Goal: Transaction & Acquisition: Purchase product/service

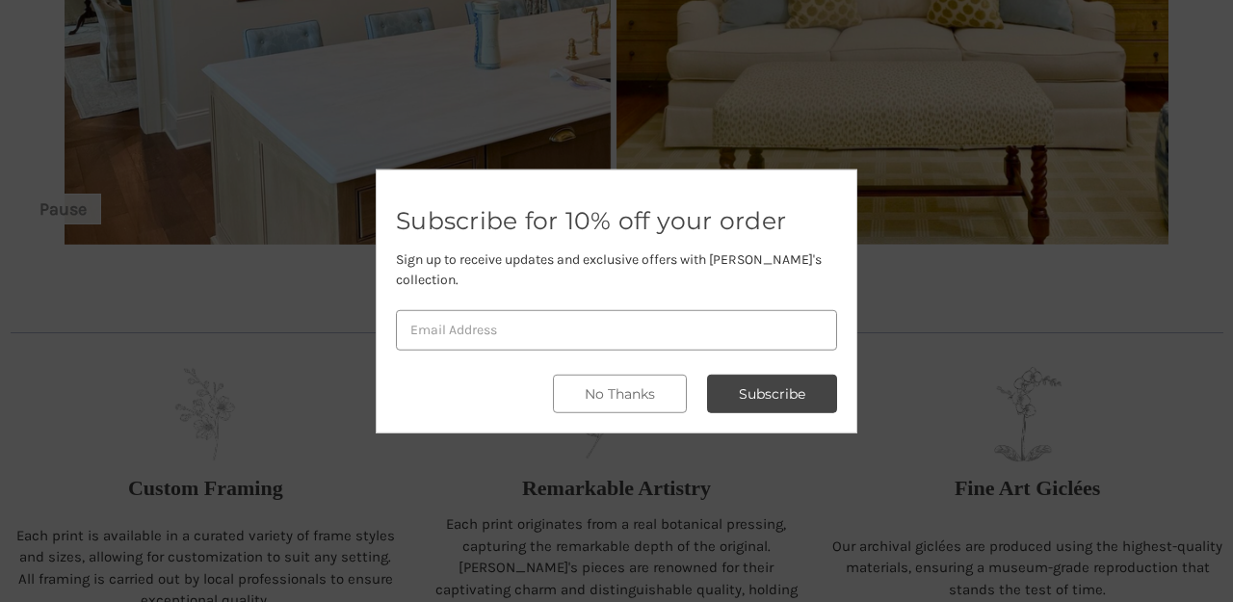
scroll to position [493, 0]
click at [612, 381] on button "No Thanks" at bounding box center [620, 394] width 134 height 39
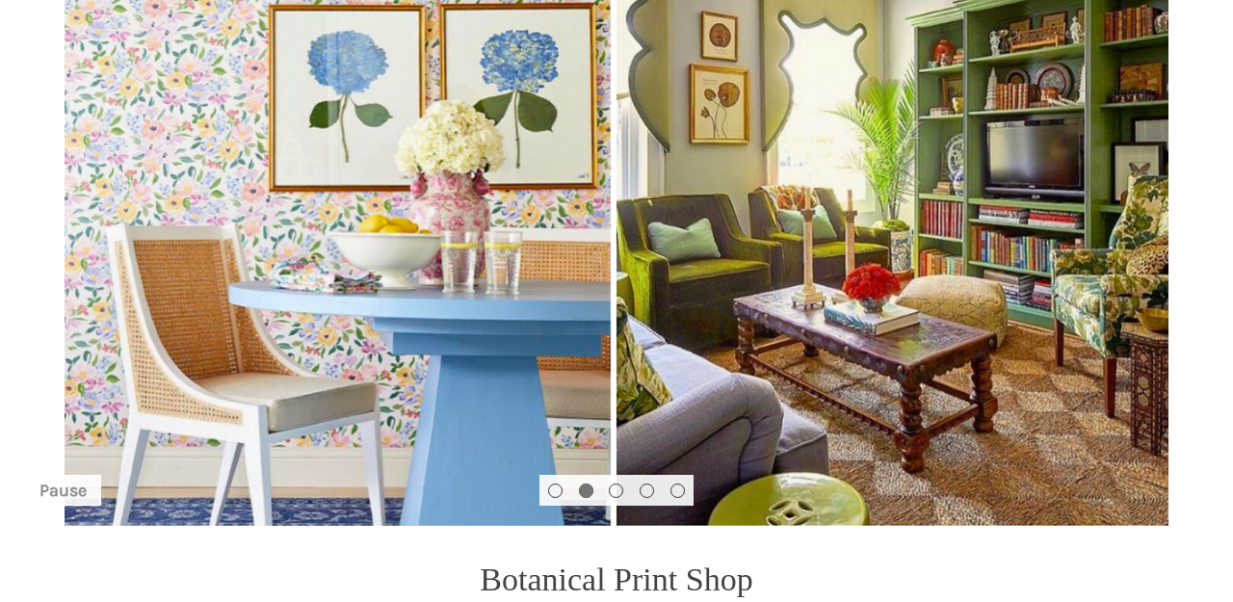
scroll to position [211, 0]
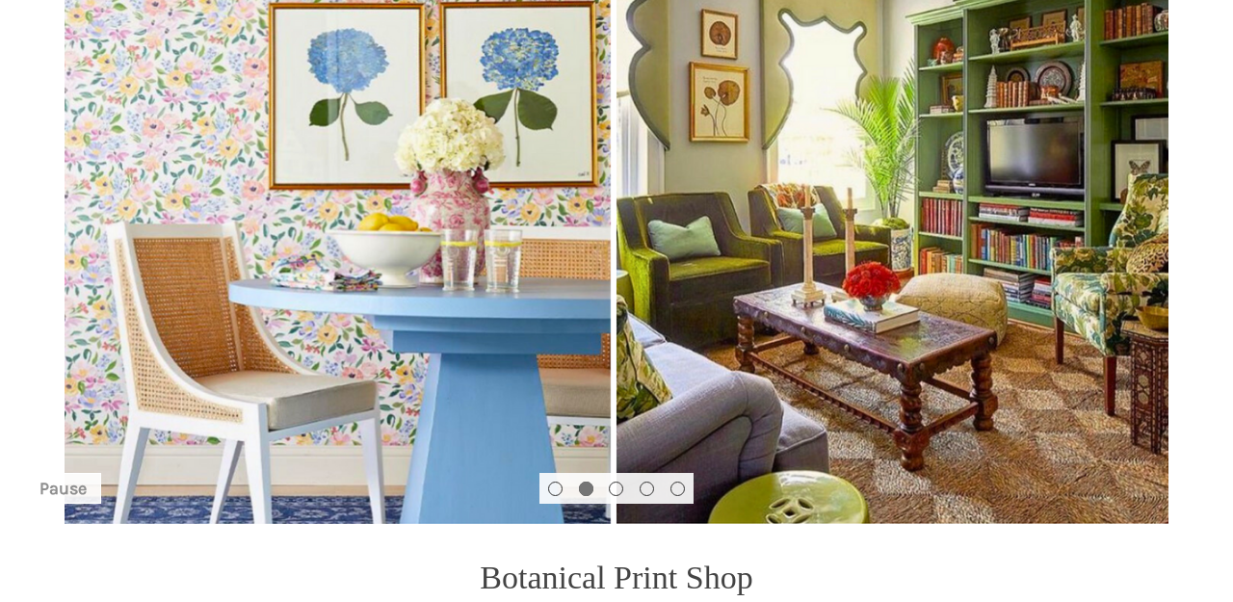
click at [909, 385] on img "Slide number 2" at bounding box center [616, 235] width 1233 height 578
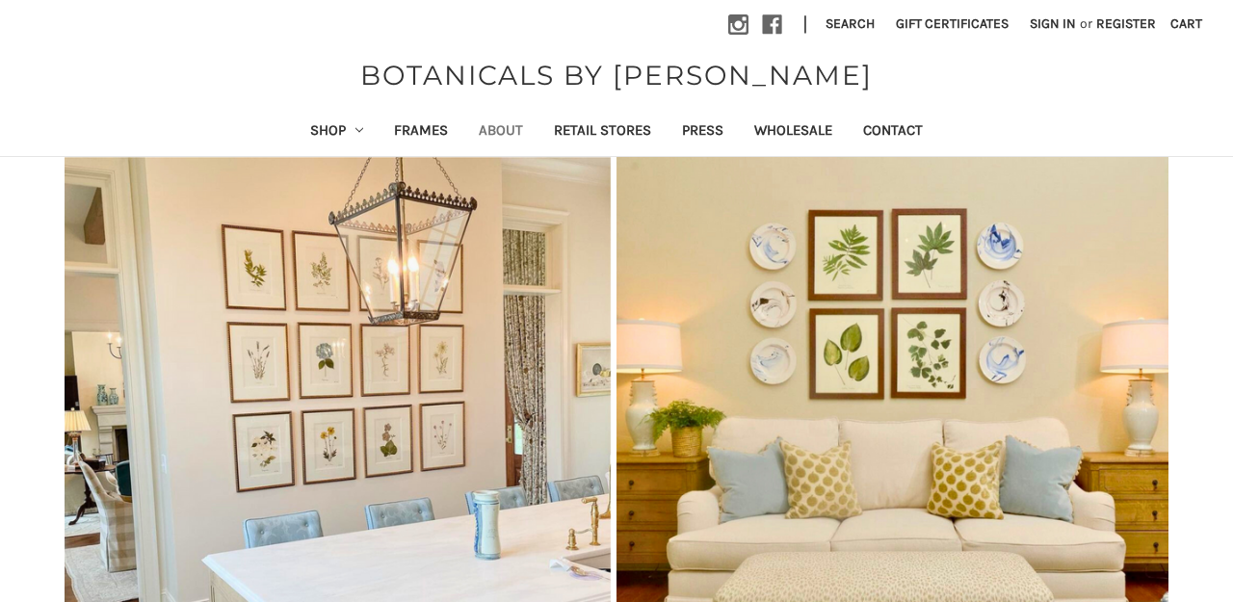
click at [490, 131] on link "About" at bounding box center [501, 132] width 75 height 47
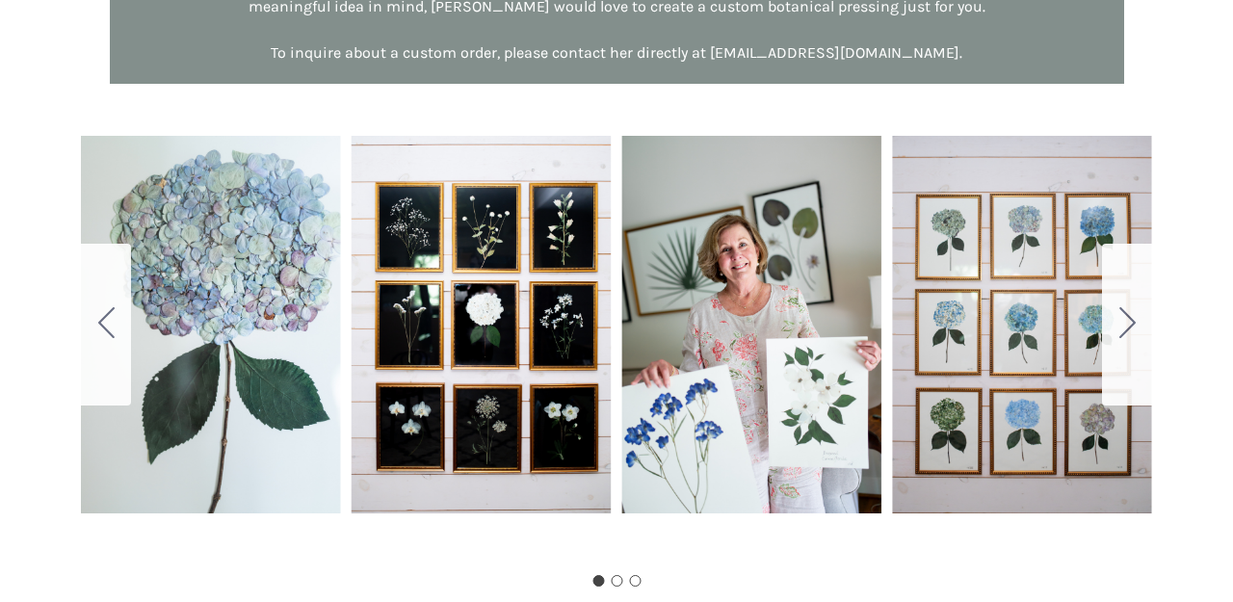
scroll to position [1139, 0]
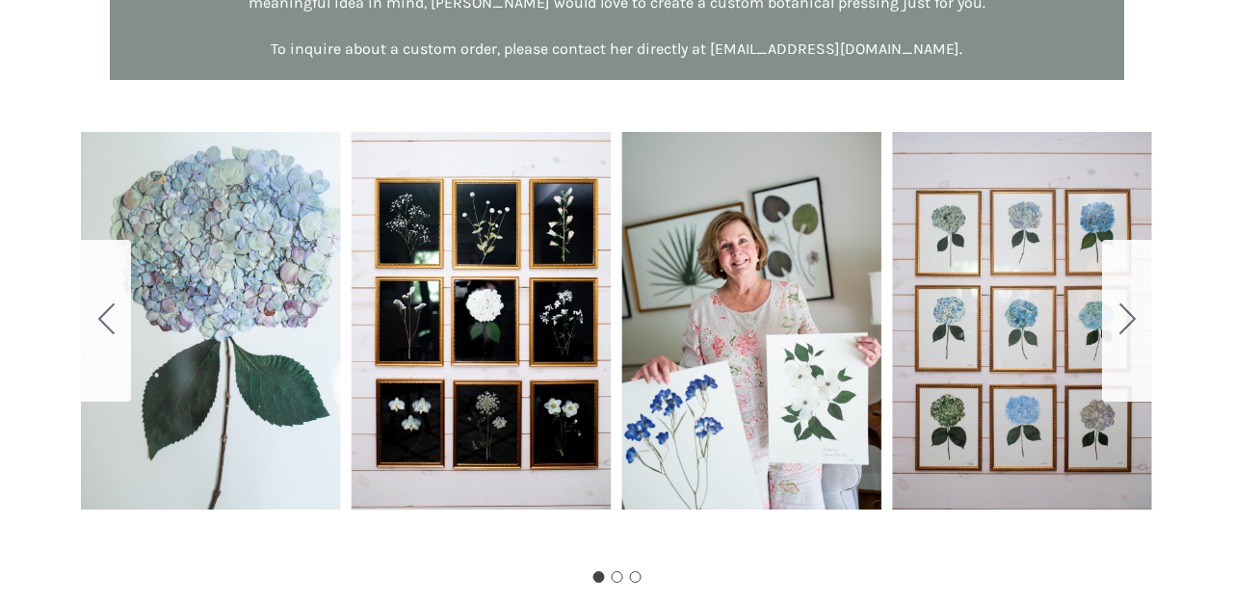
click at [1125, 332] on icon "Go to slide 2" at bounding box center [1128, 319] width 16 height 31
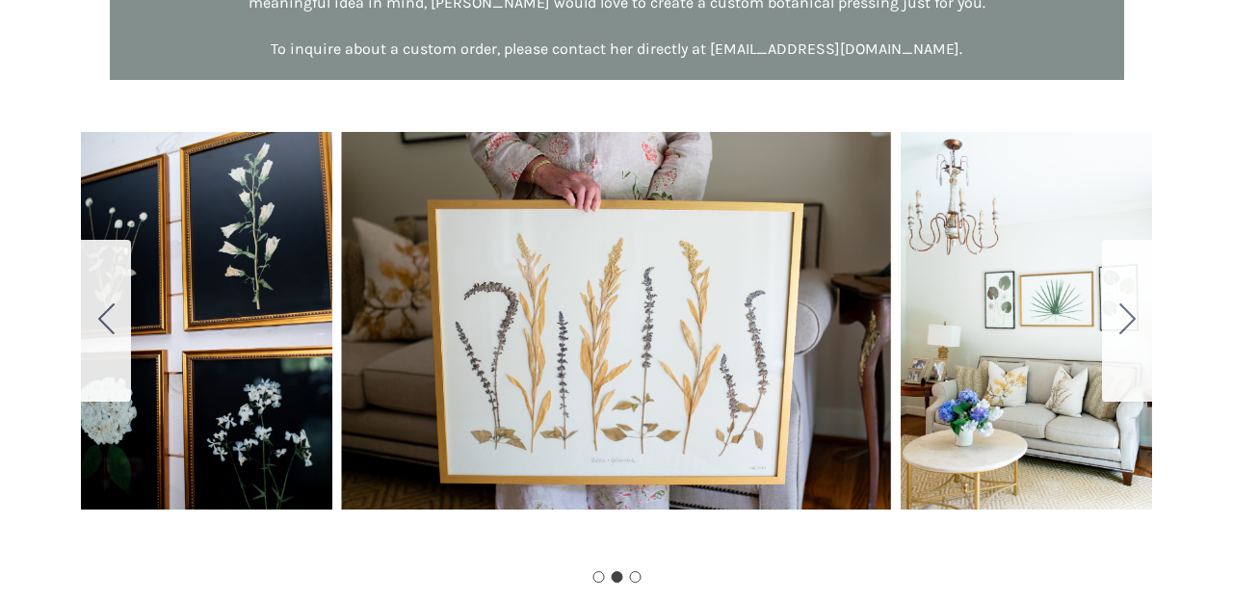
click at [1125, 332] on icon "Go to slide 3" at bounding box center [1128, 319] width 16 height 31
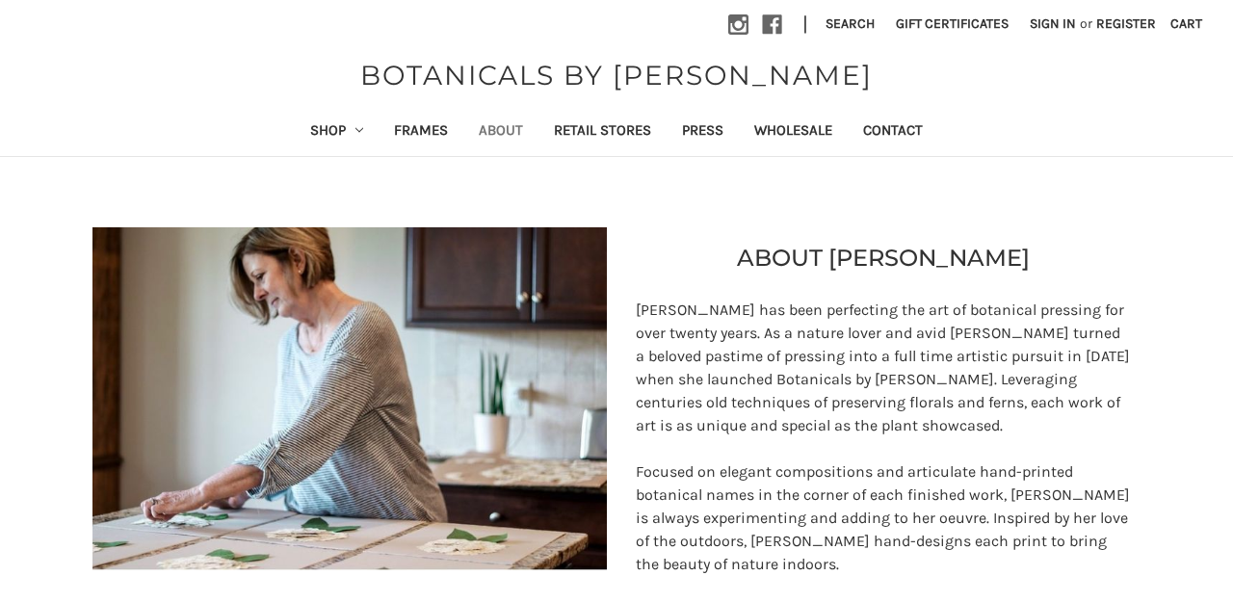
scroll to position [0, 0]
click at [320, 136] on link "Shop" at bounding box center [337, 132] width 85 height 47
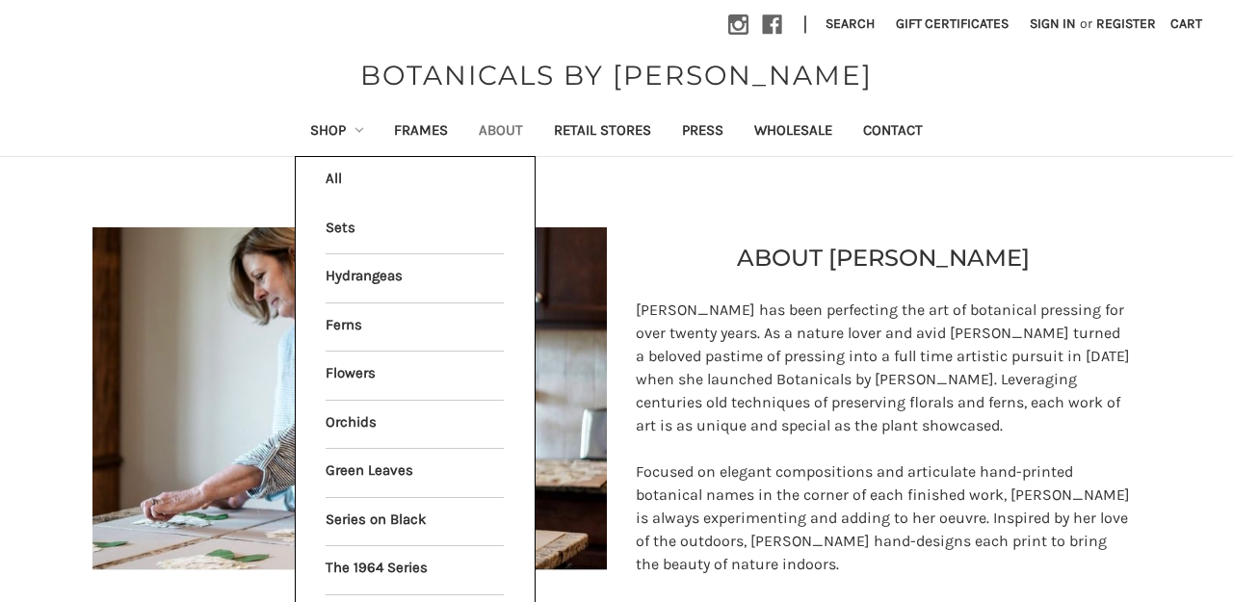
click at [328, 174] on li "All Shop" at bounding box center [415, 181] width 199 height 48
click at [326, 180] on li "All Shop" at bounding box center [415, 181] width 199 height 48
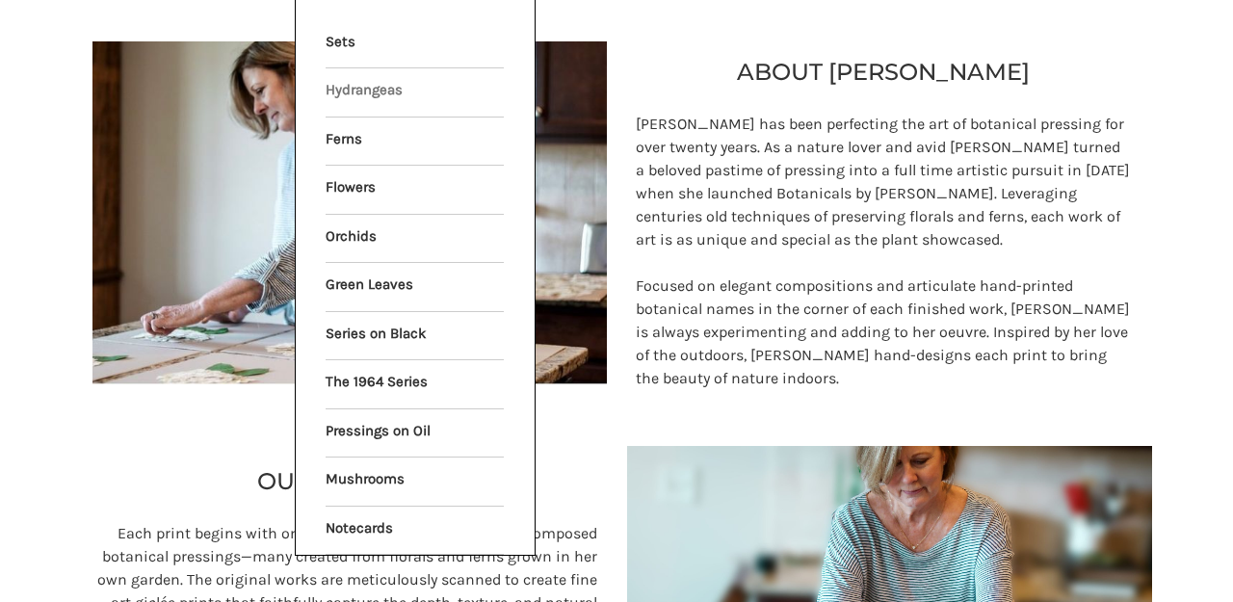
scroll to position [194, 0]
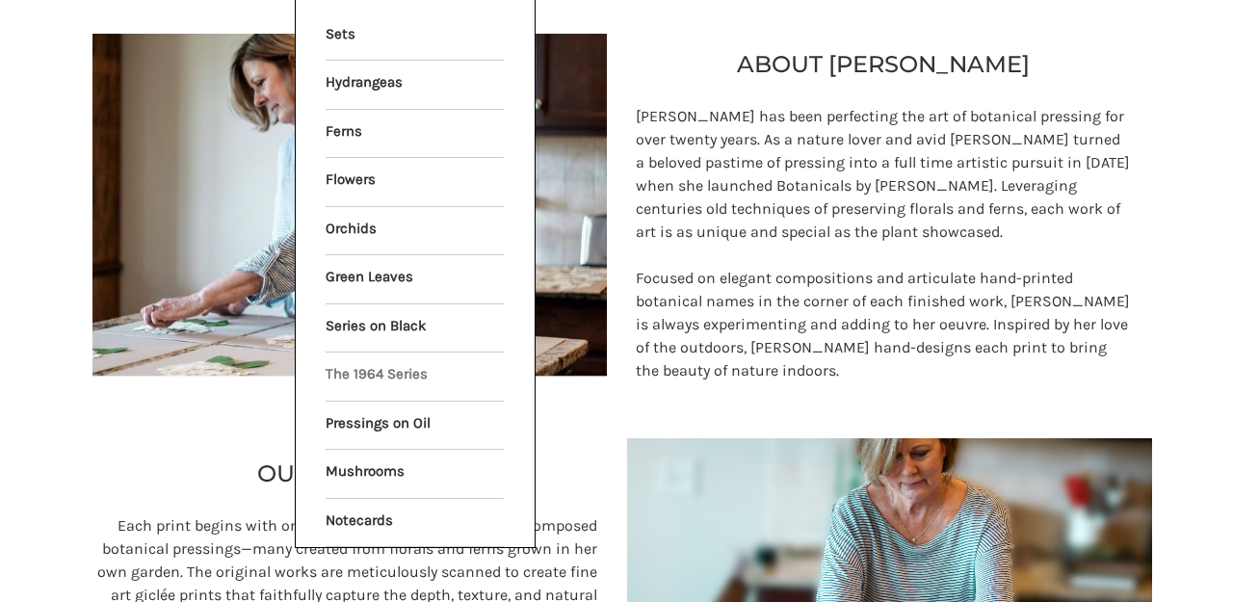
click at [345, 366] on link "The 1964 Series" at bounding box center [415, 377] width 178 height 48
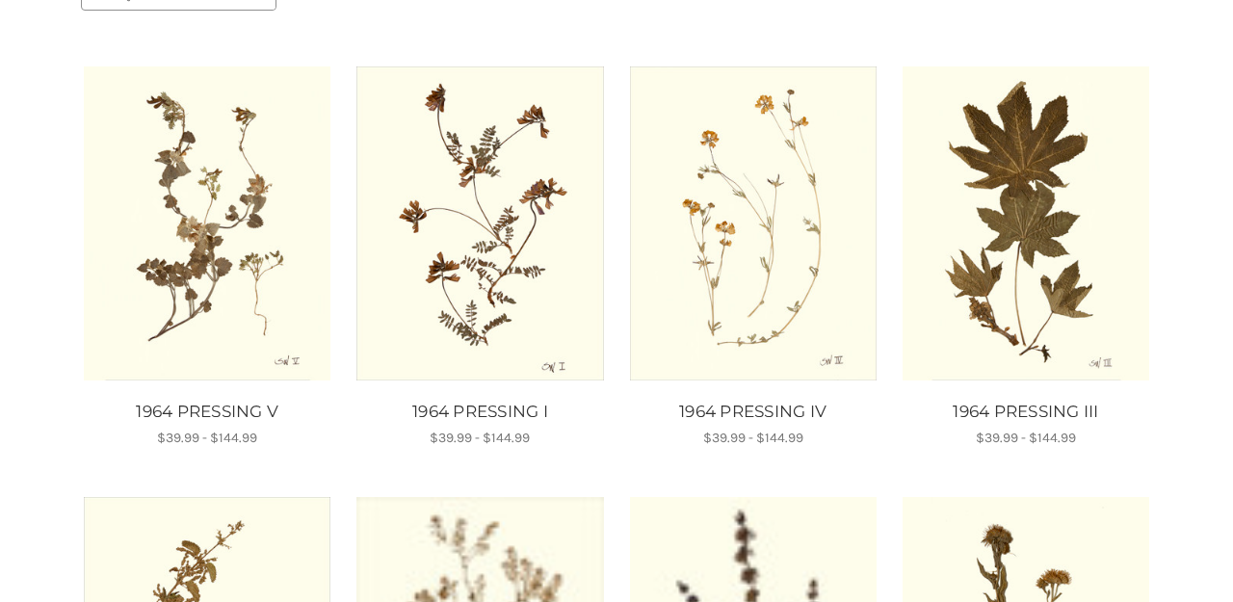
scroll to position [314, 0]
click at [508, 234] on img "1964 PRESSING I, Price range from $39.99 to $144.99\a\a" at bounding box center [480, 223] width 247 height 314
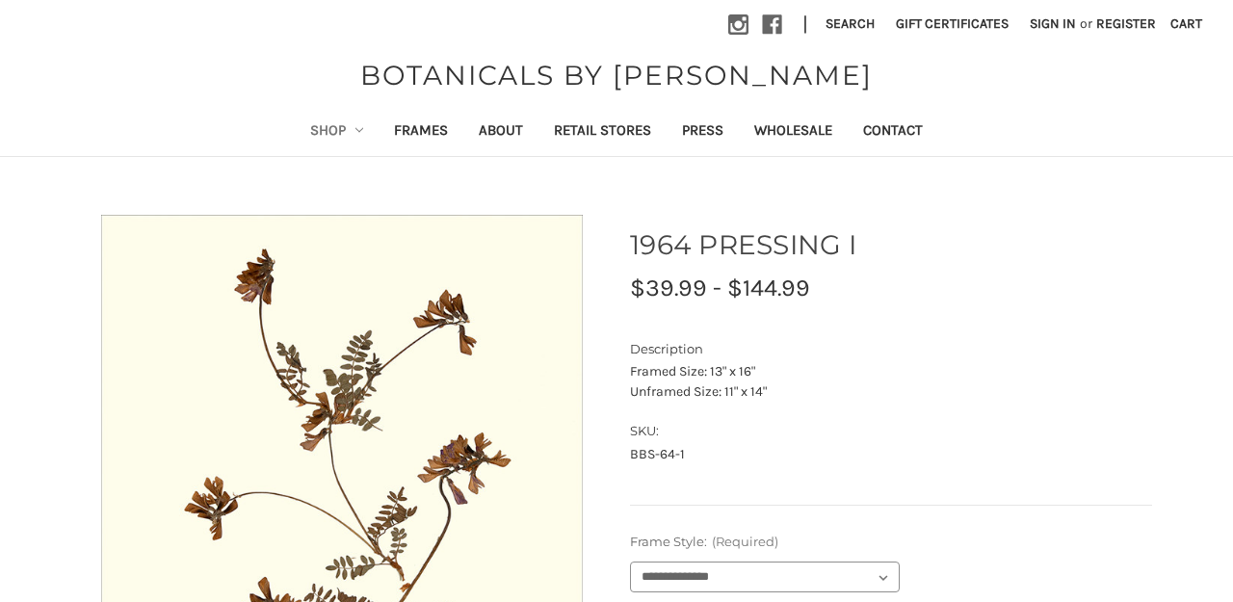
click at [356, 131] on icon "Shop" at bounding box center [360, 130] width 8 height 8
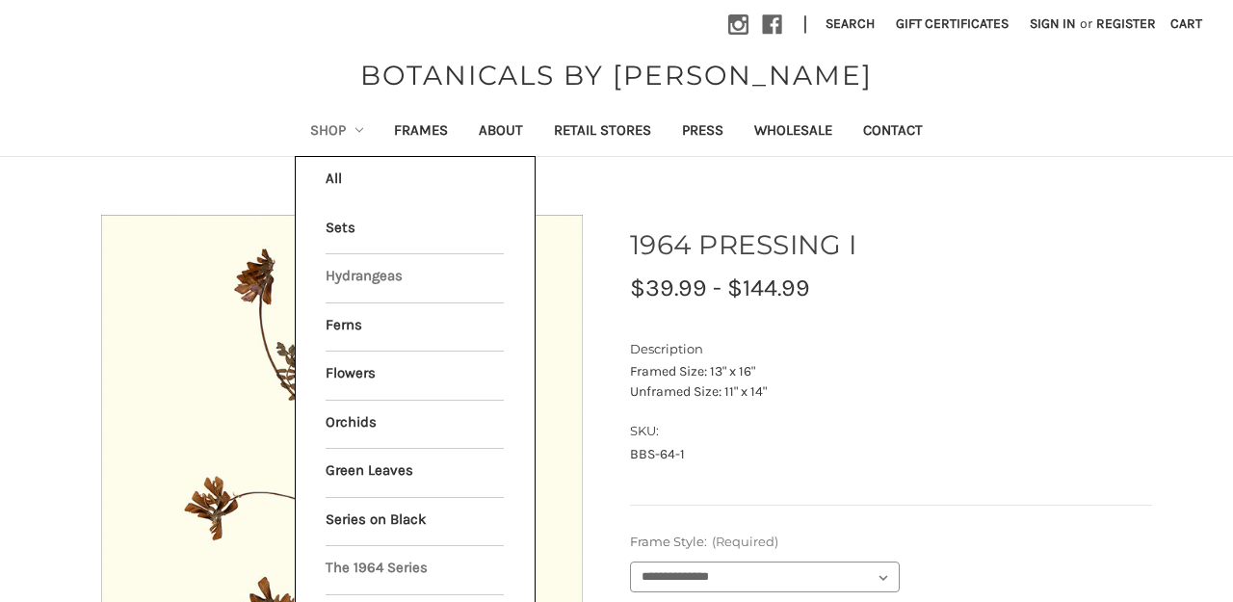
click at [349, 278] on link "Hydrangeas" at bounding box center [415, 278] width 178 height 48
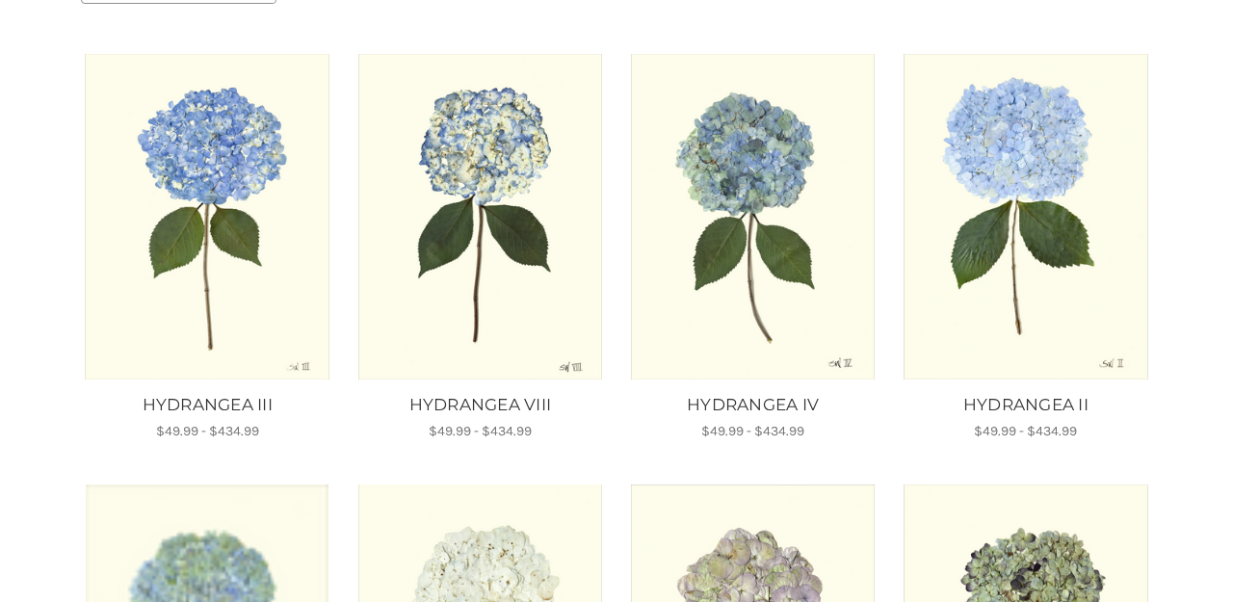
scroll to position [315, 0]
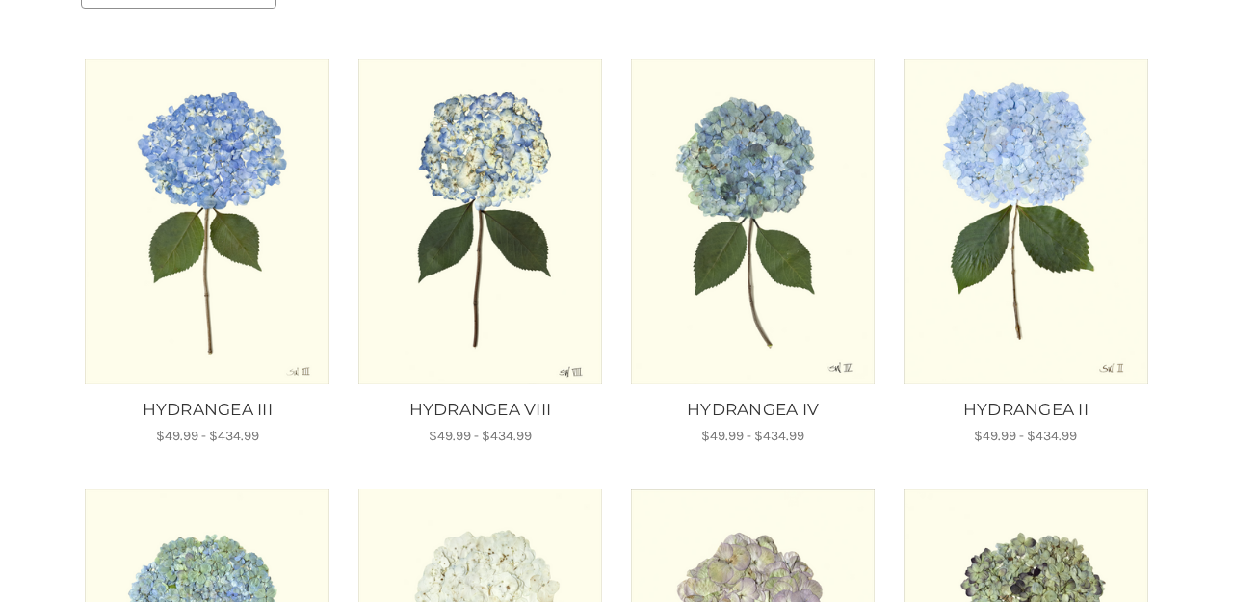
click at [721, 263] on img "HYDRANGEA IV, Price range from $49.99 to $434.99\a\a" at bounding box center [753, 222] width 247 height 326
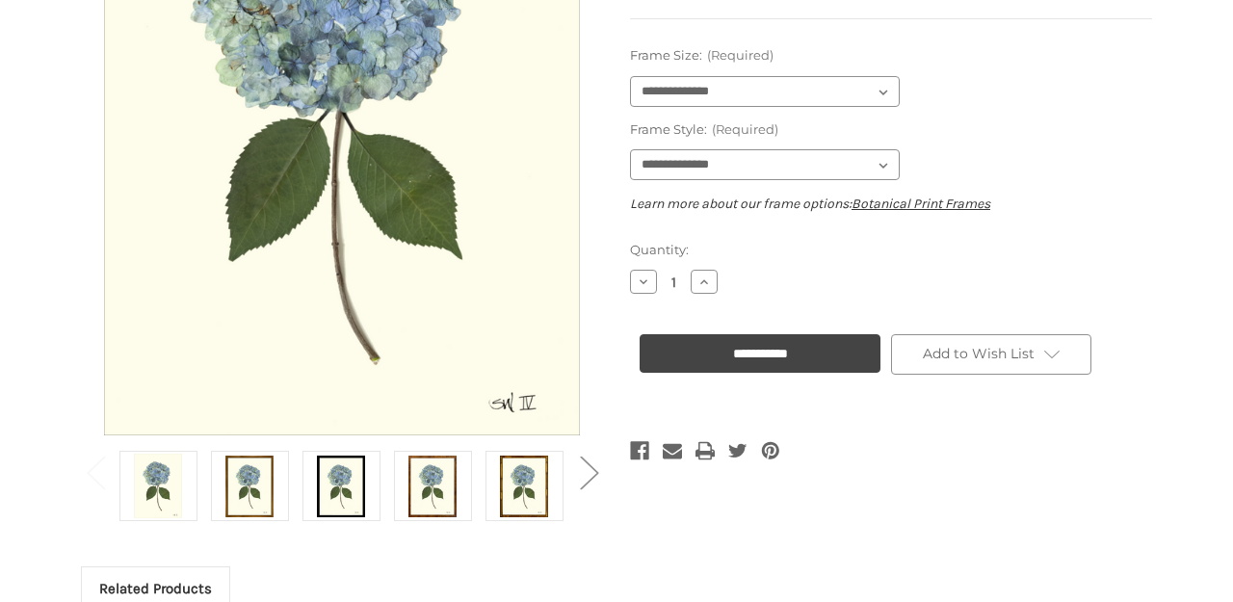
scroll to position [407, 0]
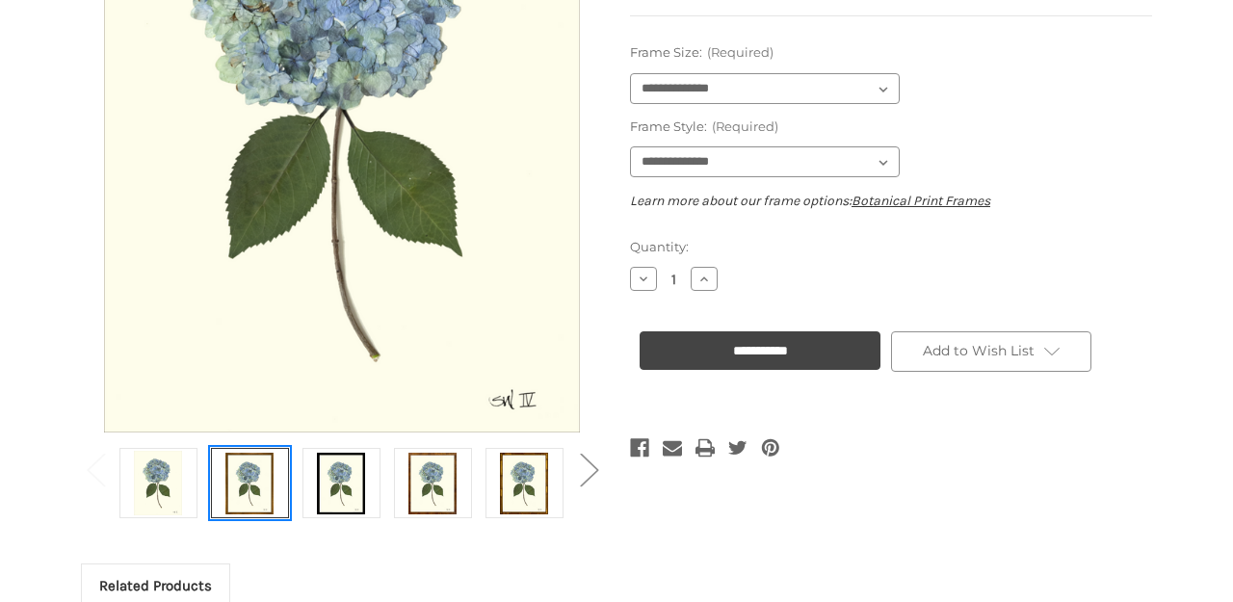
click at [247, 491] on img at bounding box center [249, 483] width 48 height 65
select select "****"
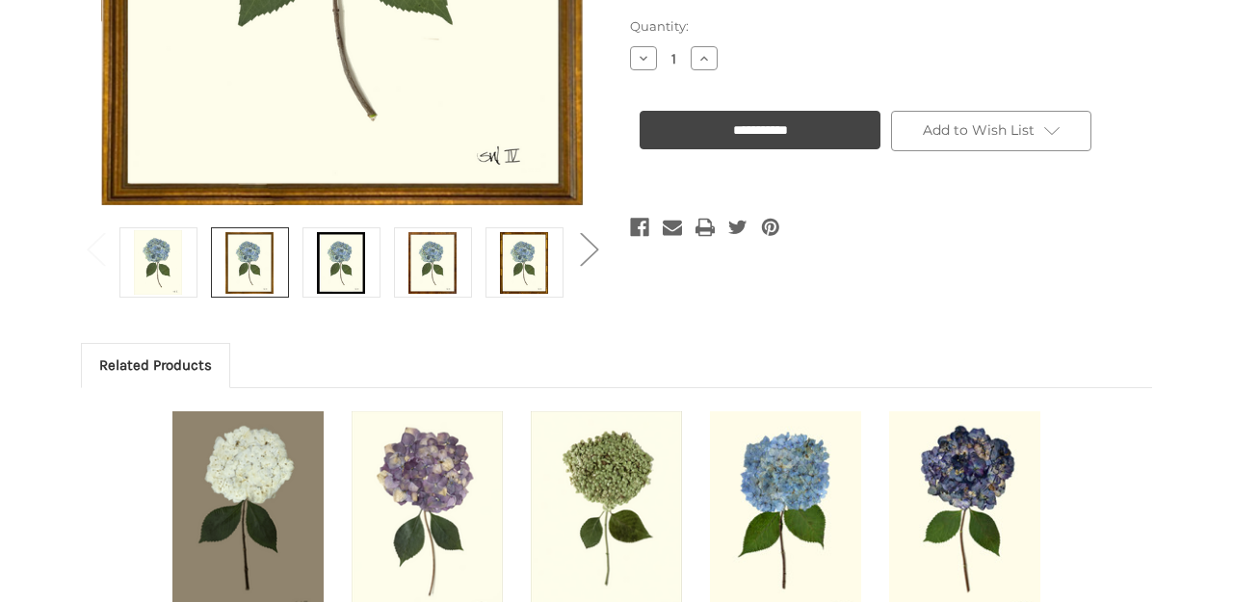
scroll to position [634, 0]
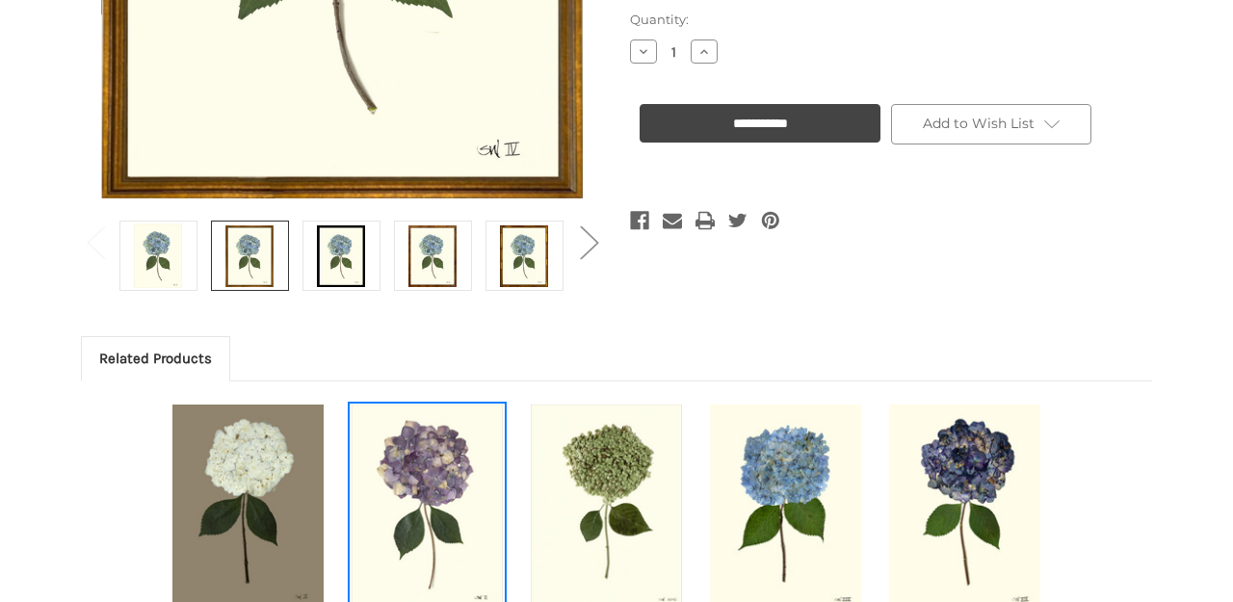
click at [443, 506] on img "HYDRANGEA VI, Price range from $49.99 to $434.99\a\a" at bounding box center [427, 506] width 153 height 202
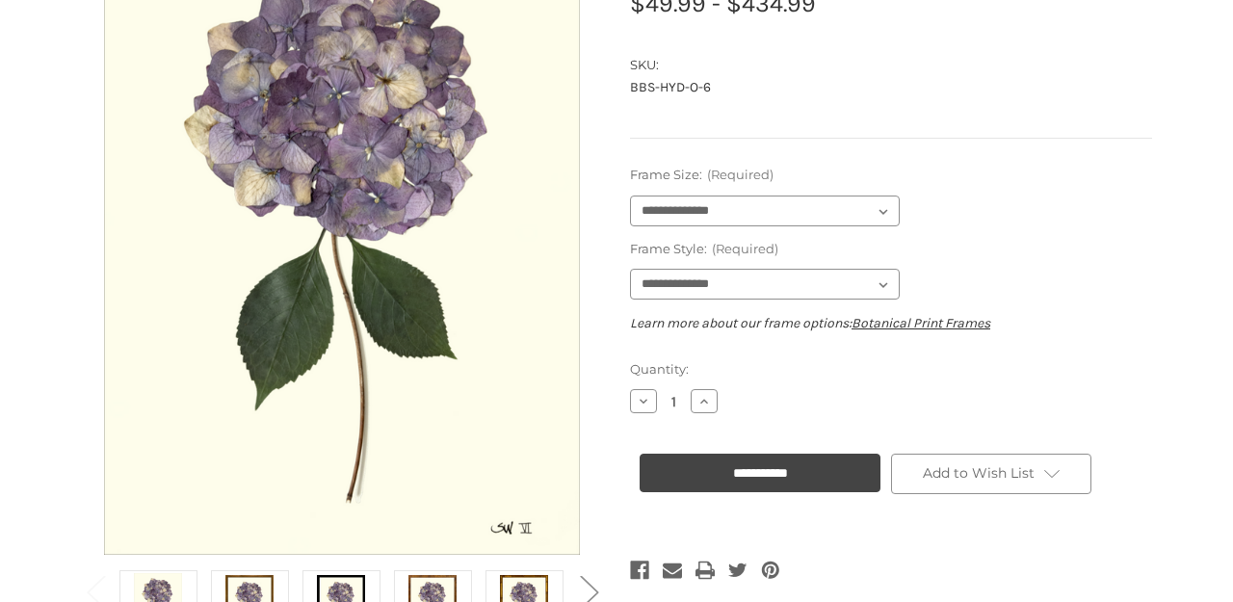
scroll to position [286, 0]
